Goal: Transaction & Acquisition: Purchase product/service

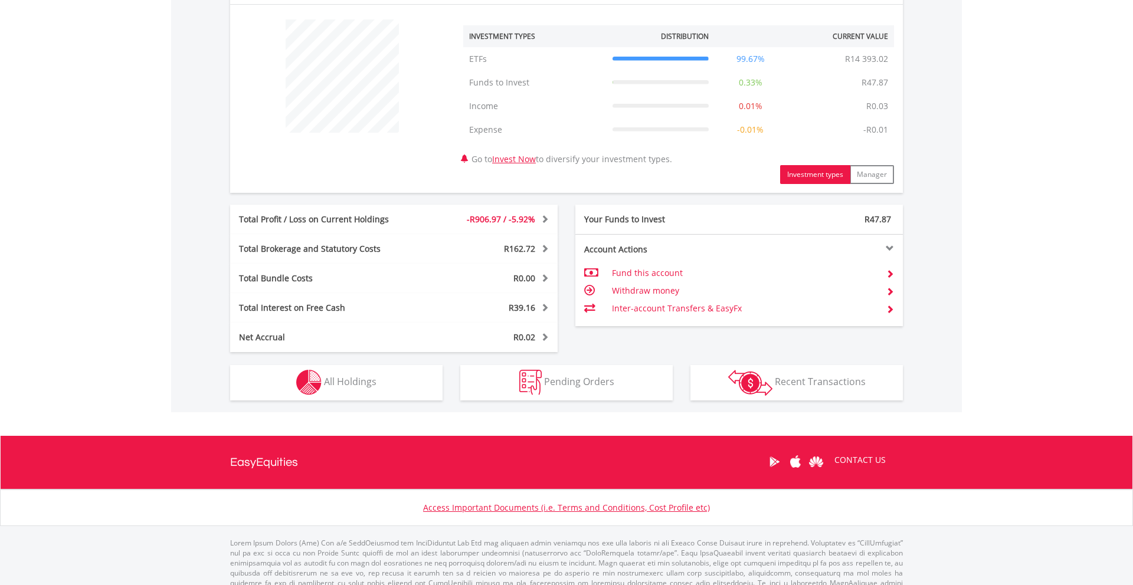
scroll to position [439, 0]
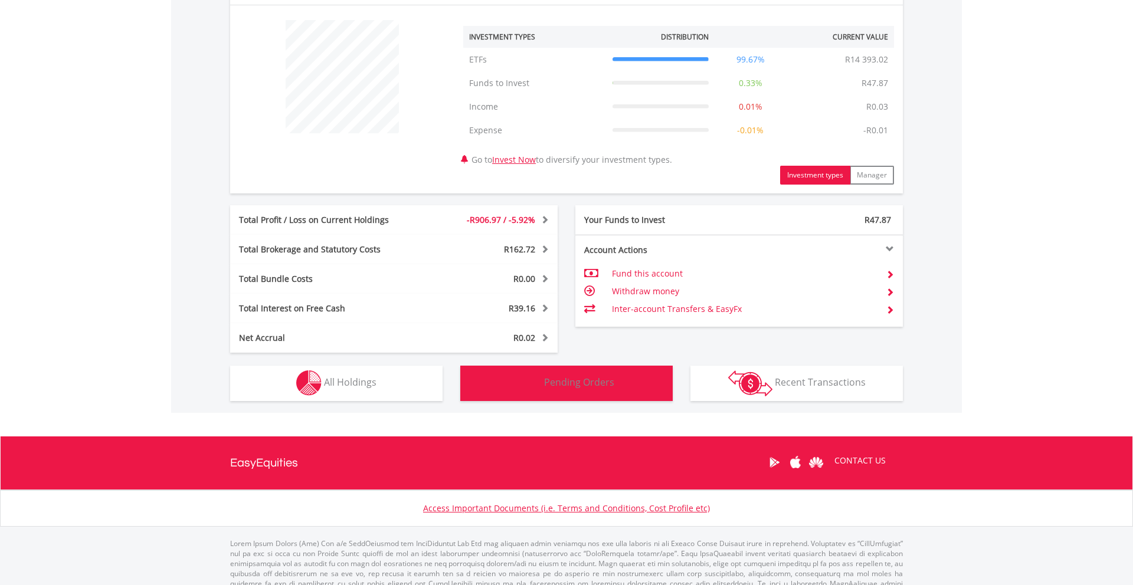
click at [505, 388] on button "Pending Orders Pending Orders" at bounding box center [566, 383] width 212 height 35
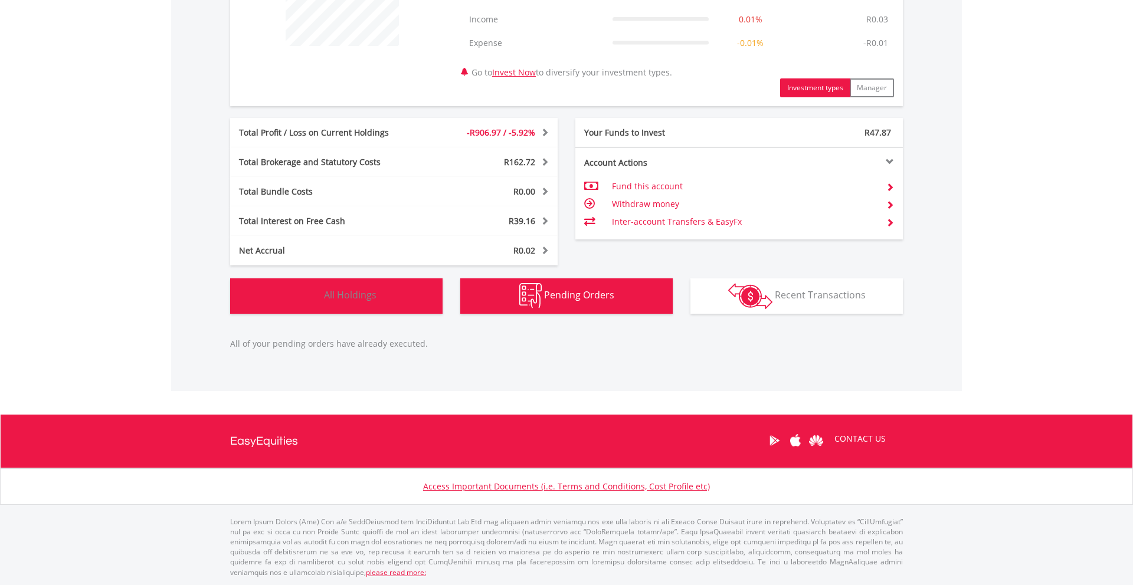
click at [357, 294] on span "All Holdings" at bounding box center [350, 295] width 53 height 13
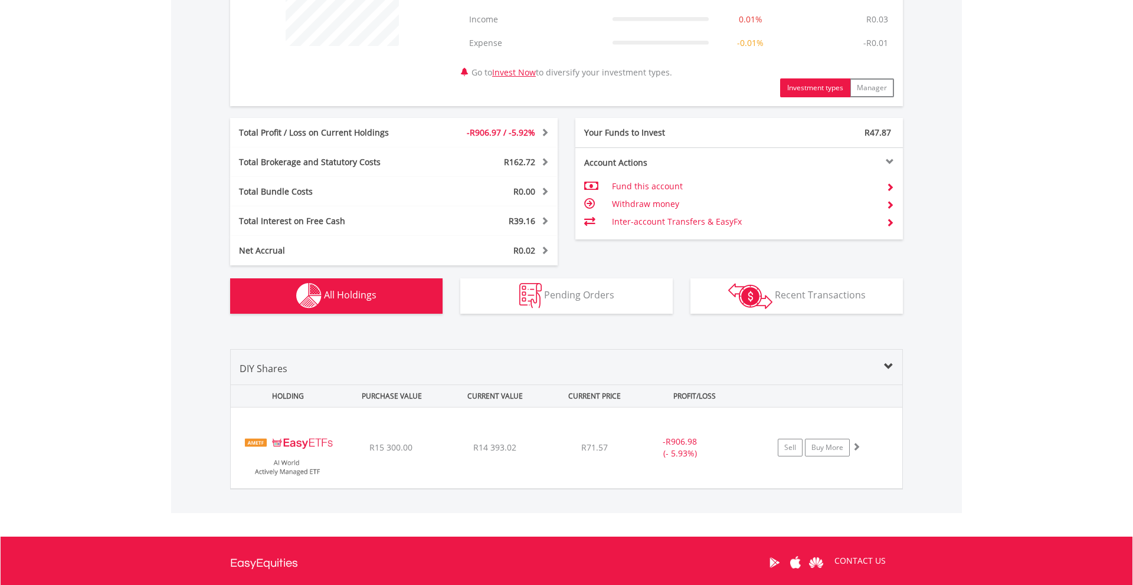
scroll to position [647, 0]
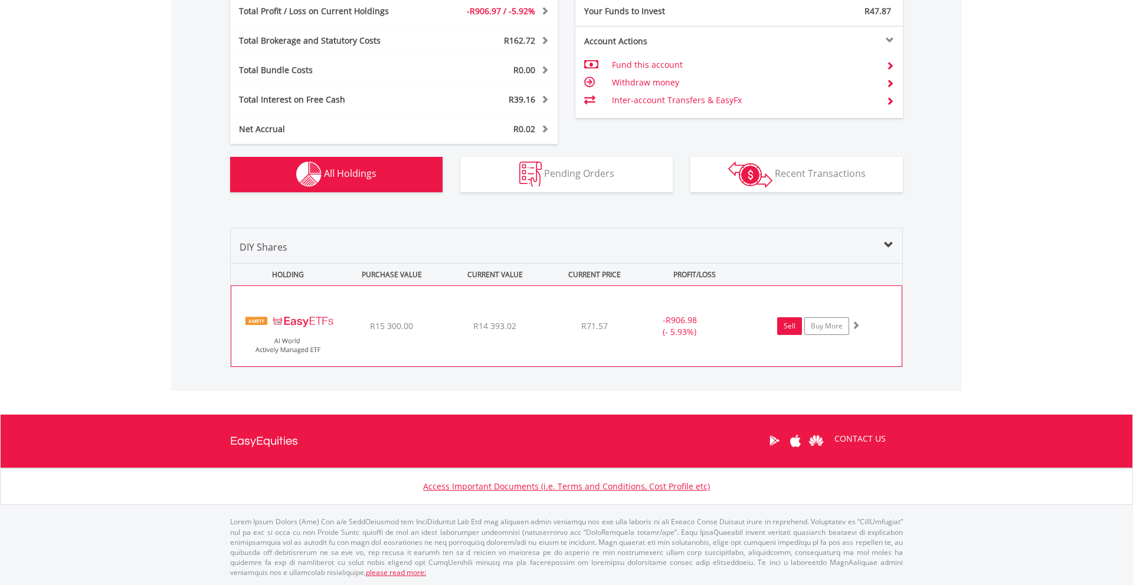
click at [796, 332] on link "Sell" at bounding box center [789, 327] width 25 height 18
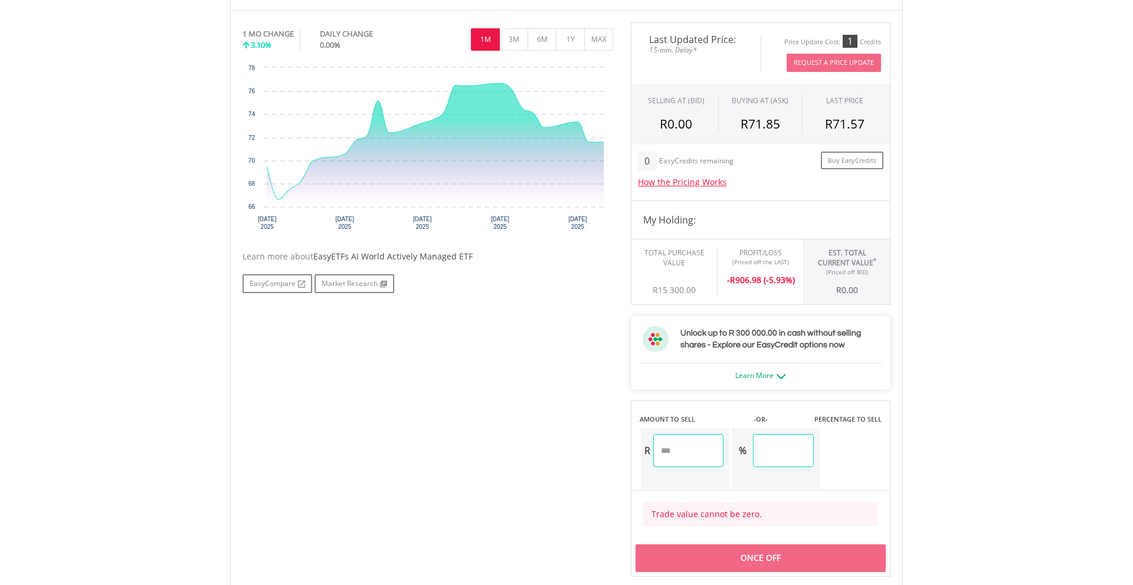
scroll to position [381, 0]
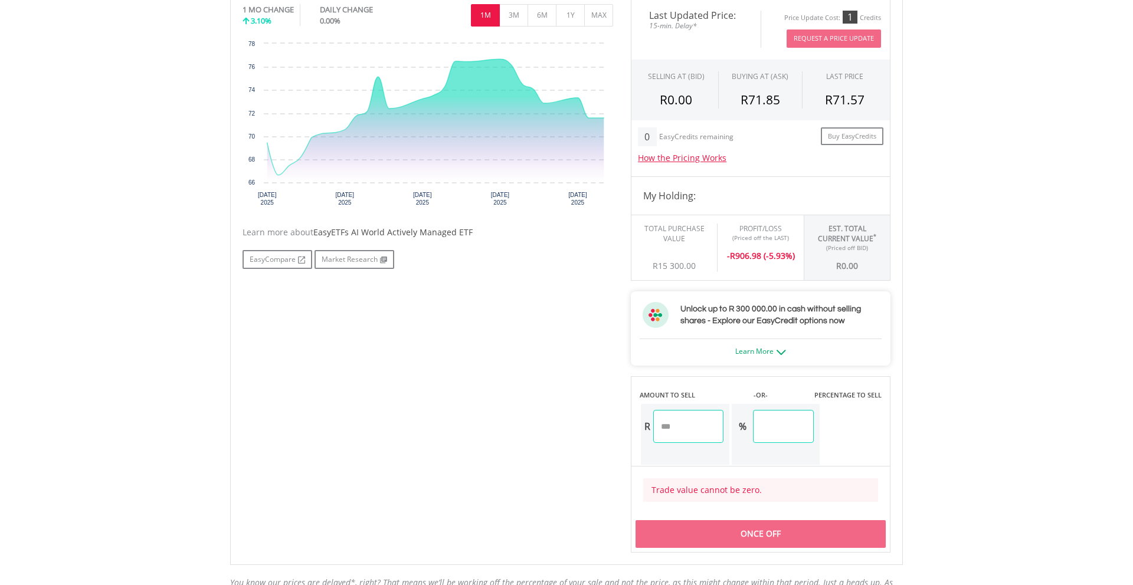
click at [693, 434] on input "number" at bounding box center [688, 426] width 70 height 33
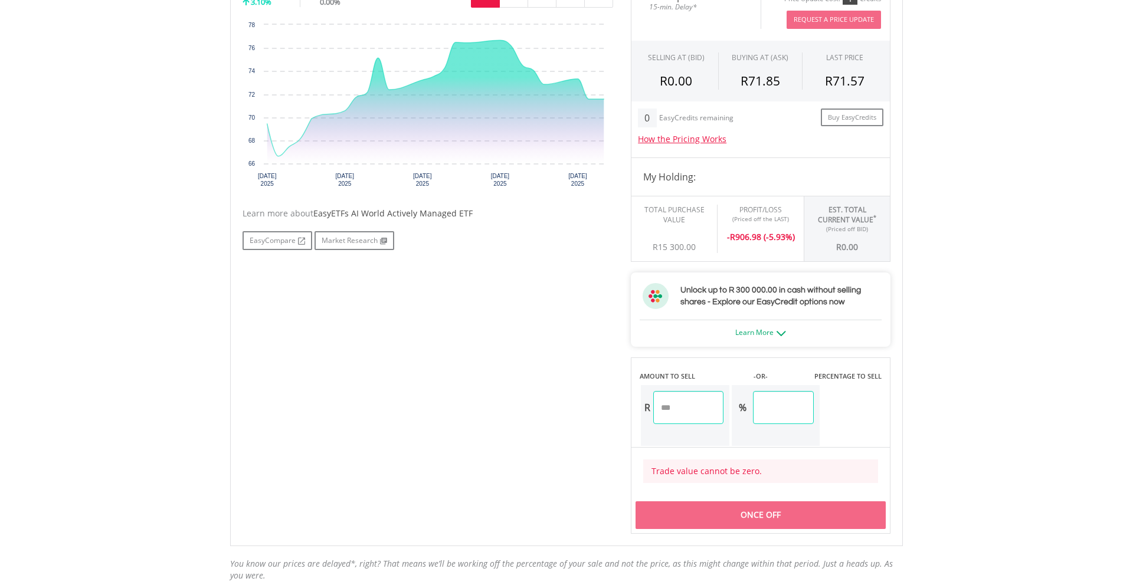
scroll to position [382, 0]
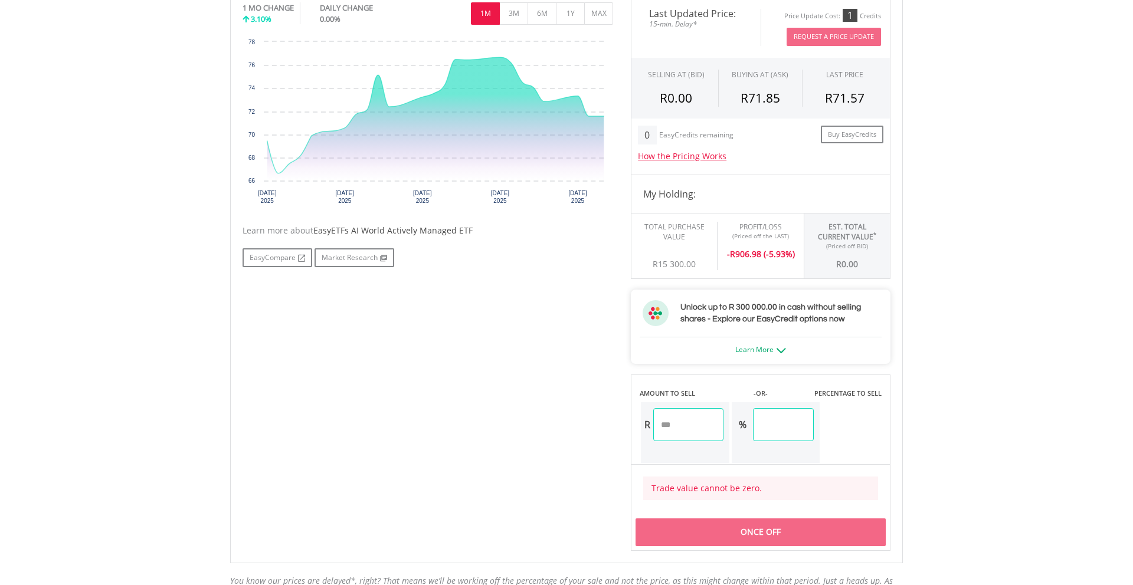
click at [693, 434] on input "number" at bounding box center [688, 424] width 70 height 33
type input "*****"
click at [879, 427] on div "Last Updated Price: 15-min. Delay* Price Update Cost: 1 Credits Request A Price…" at bounding box center [760, 273] width 277 height 555
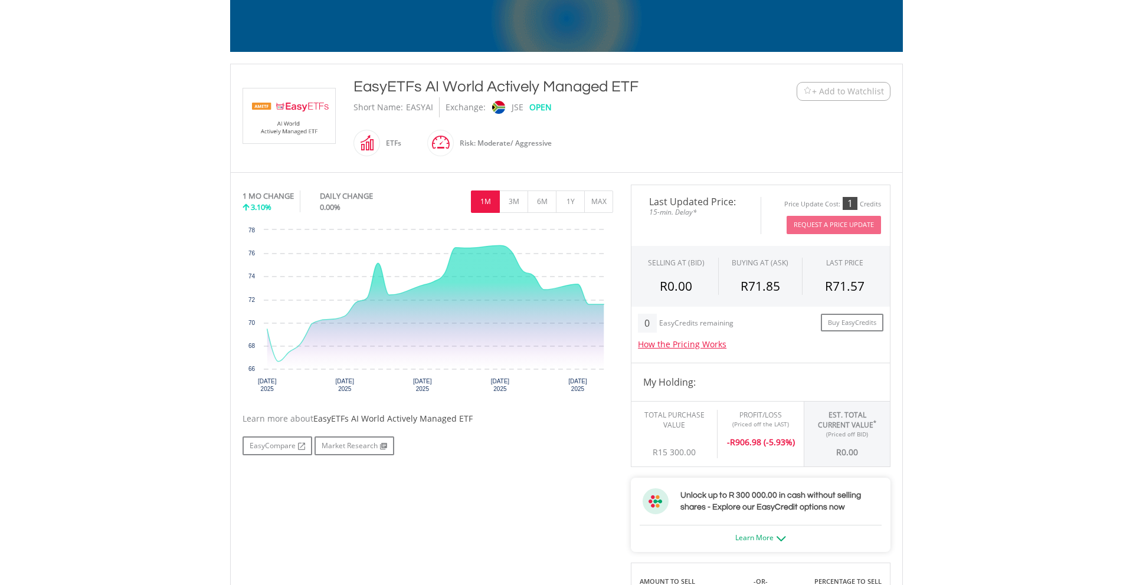
scroll to position [0, 0]
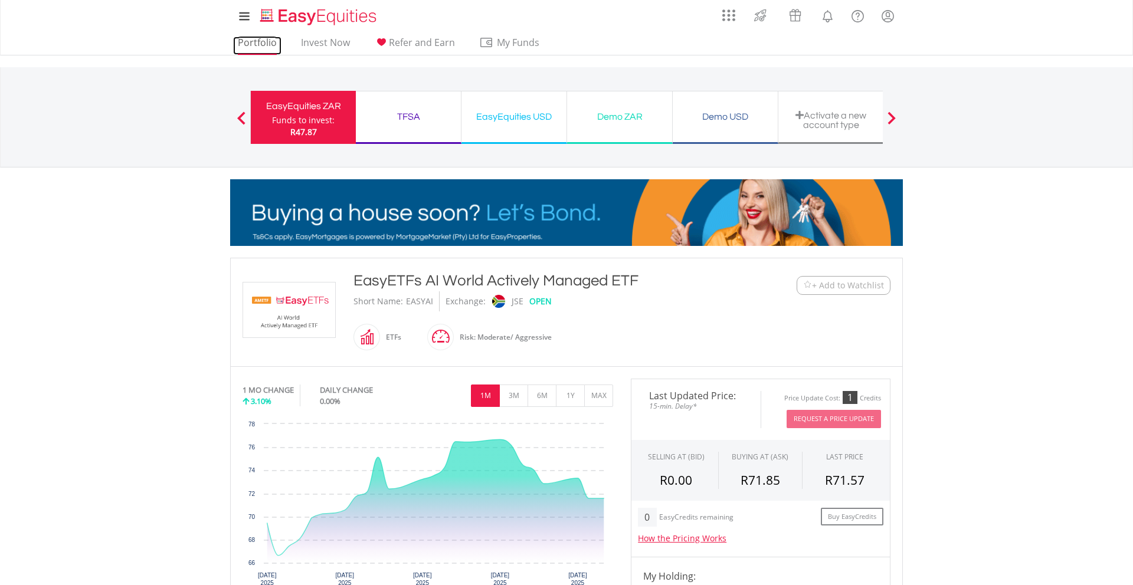
click at [257, 48] on link "Portfolio" at bounding box center [257, 46] width 48 height 18
